Goal: Task Accomplishment & Management: Manage account settings

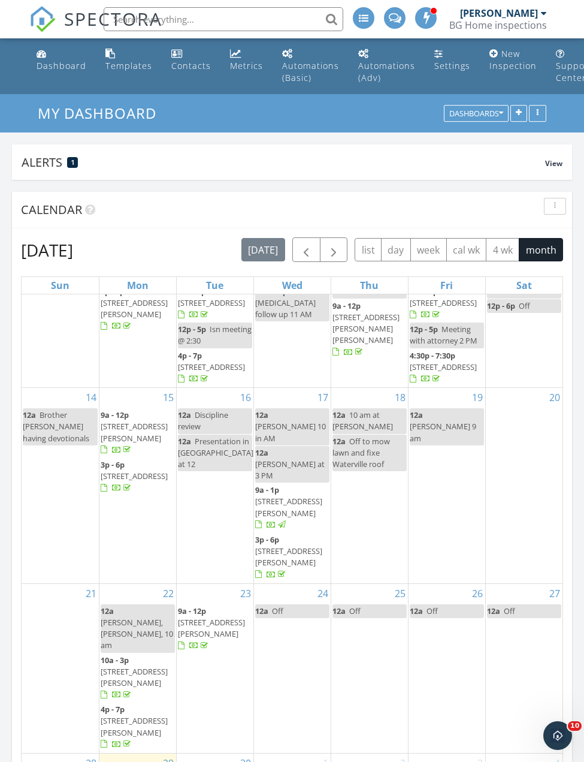
scroll to position [104, 0]
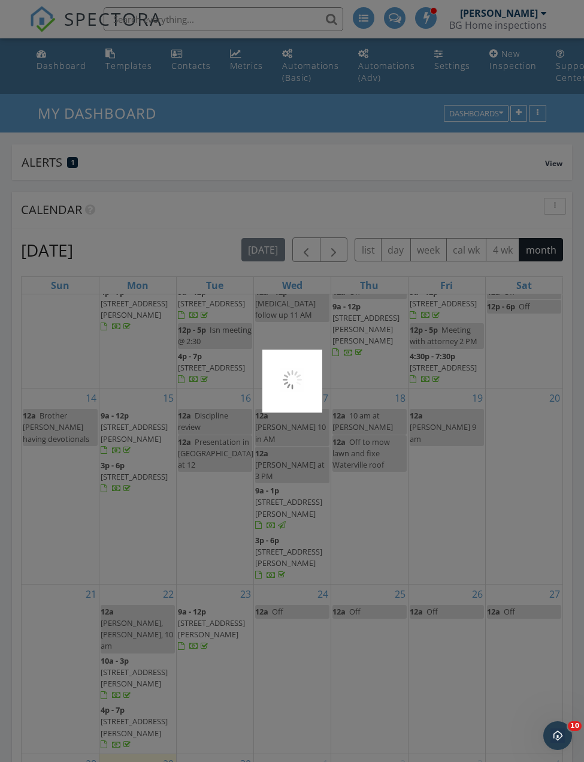
click at [218, 728] on div at bounding box center [292, 381] width 584 height 762
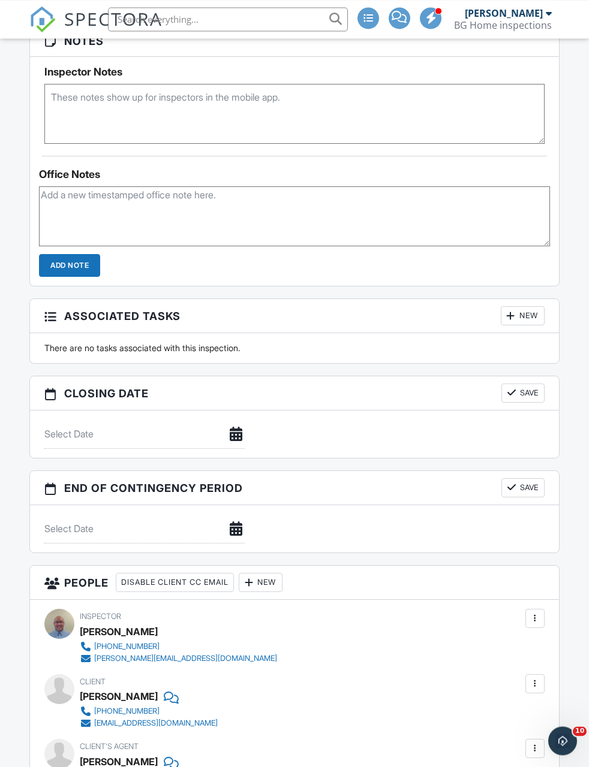
scroll to position [880, 0]
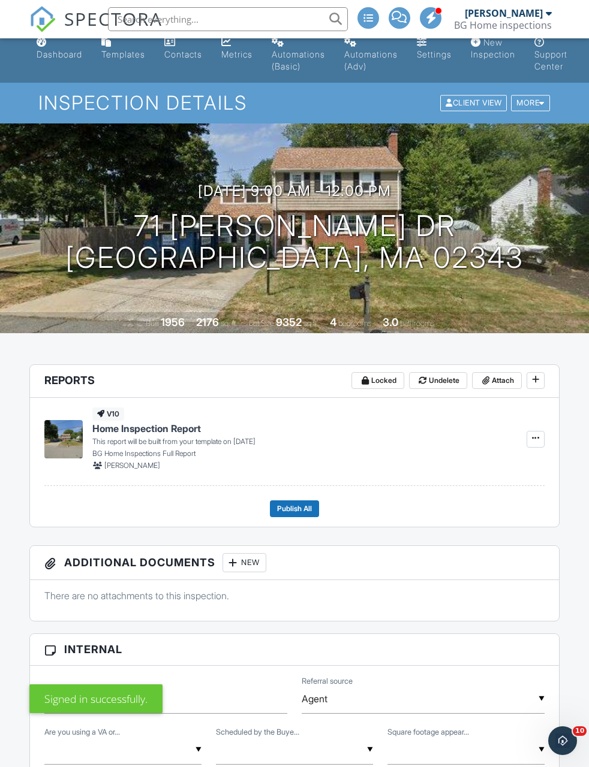
click at [49, 64] on link "Dashboard" at bounding box center [59, 49] width 55 height 34
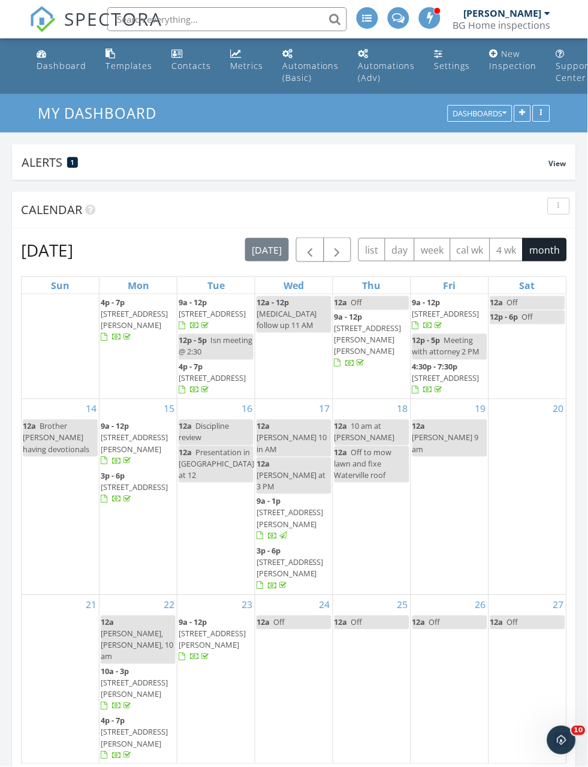
scroll to position [92, 0]
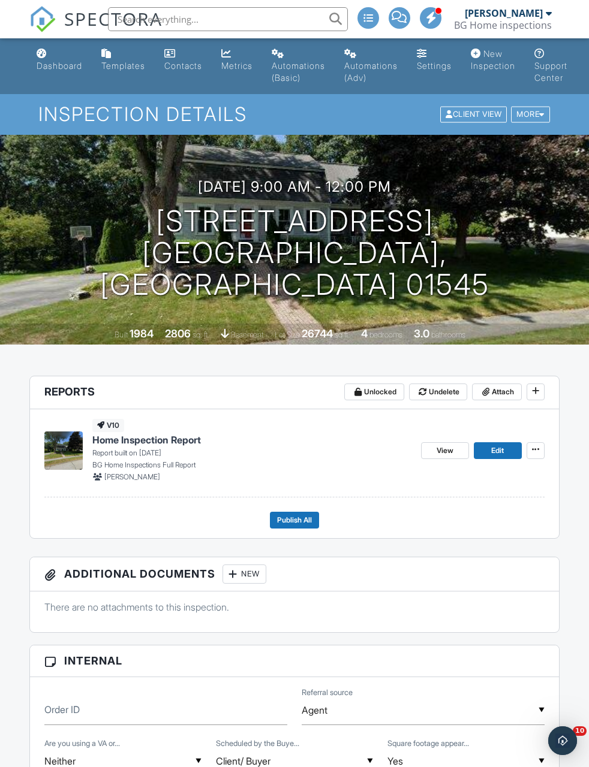
click at [310, 25] on input "text" at bounding box center [228, 19] width 240 height 24
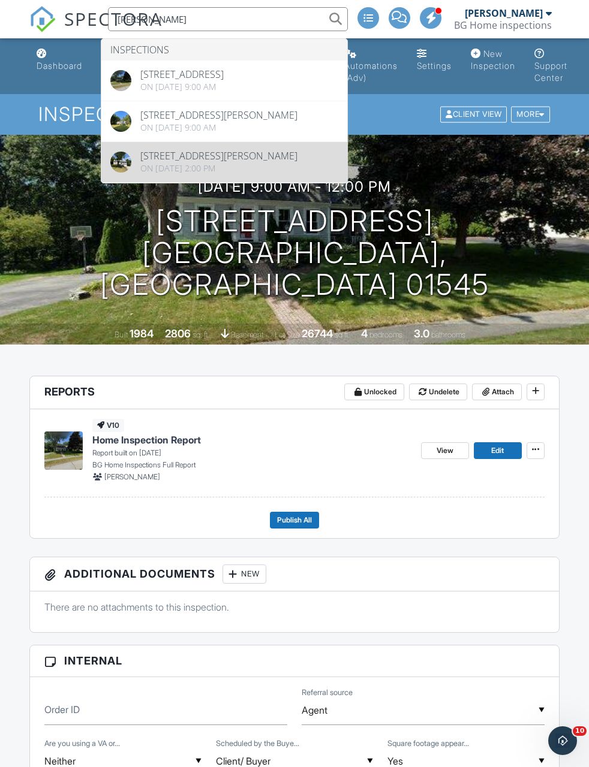
type input "Sean watson"
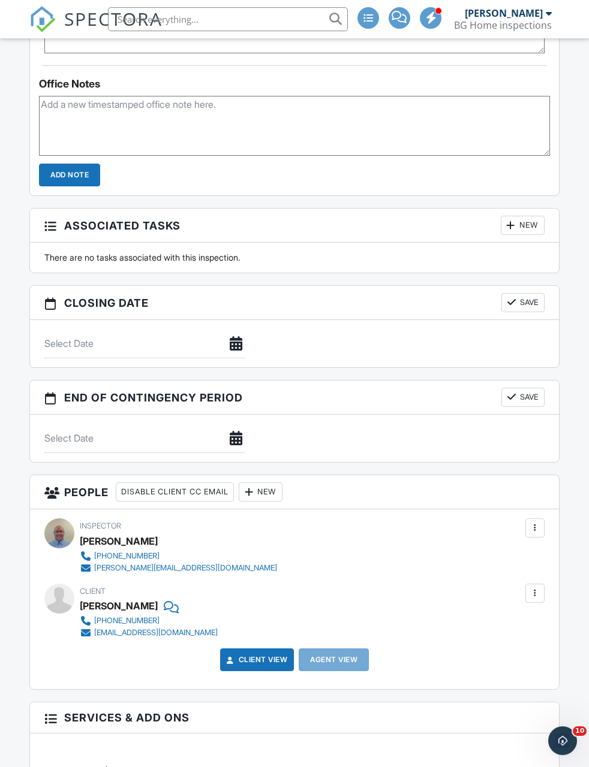
scroll to position [532, 0]
